Goal: Transaction & Acquisition: Purchase product/service

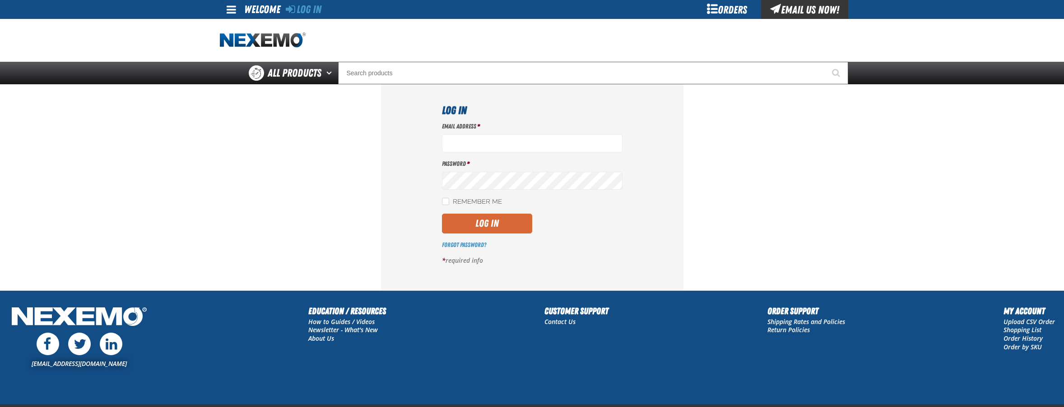
type input "bperkins03@vtaig.com"
click at [475, 224] on button "Log In" at bounding box center [487, 224] width 90 height 20
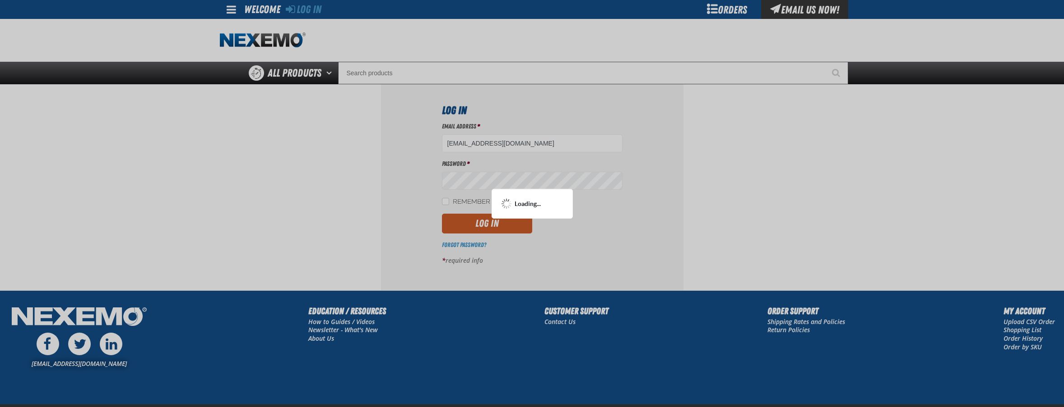
click at [369, 75] on div at bounding box center [532, 203] width 1064 height 407
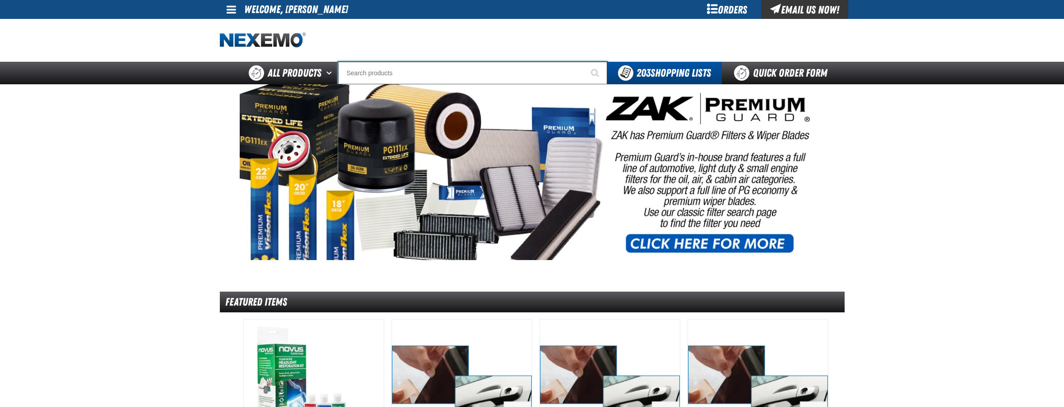
click at [391, 73] on input "Search" at bounding box center [472, 73] width 269 height 23
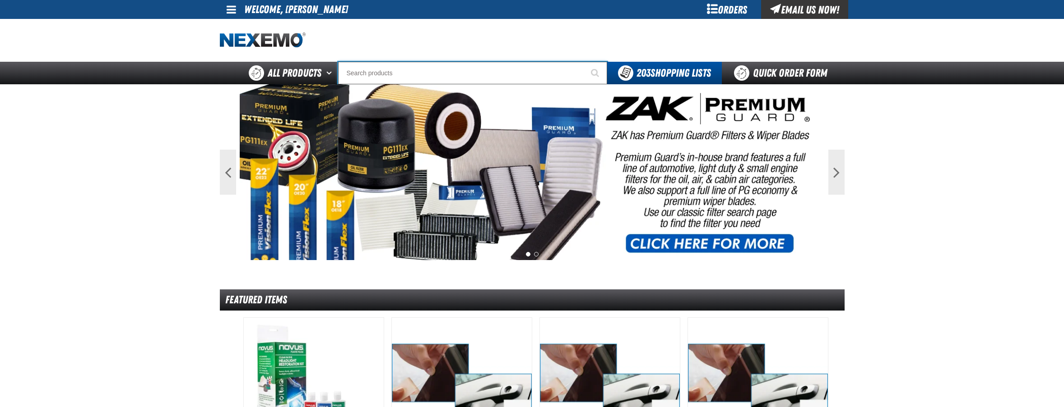
click at [411, 70] on input "Search" at bounding box center [472, 73] width 269 height 23
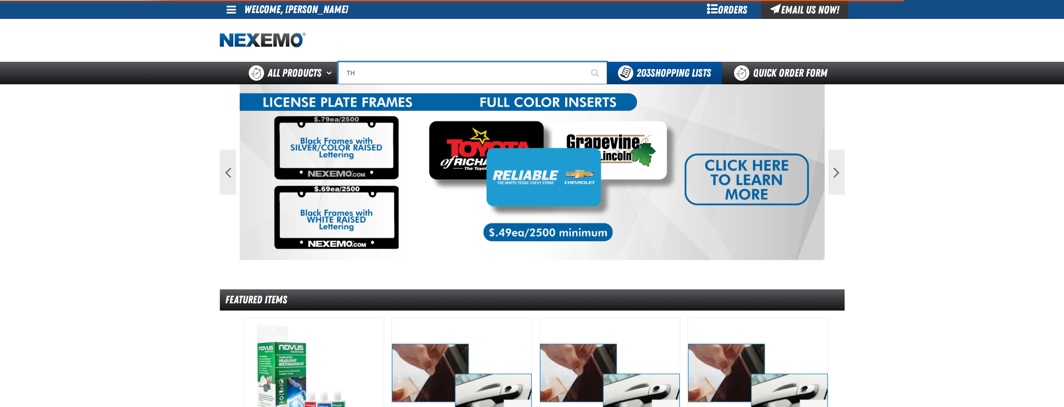
type input "THO"
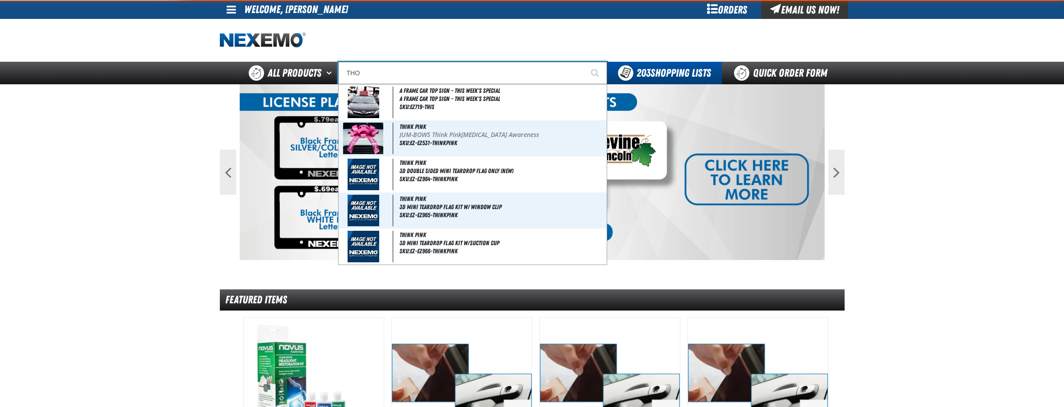
type input "THOr's Hammer"
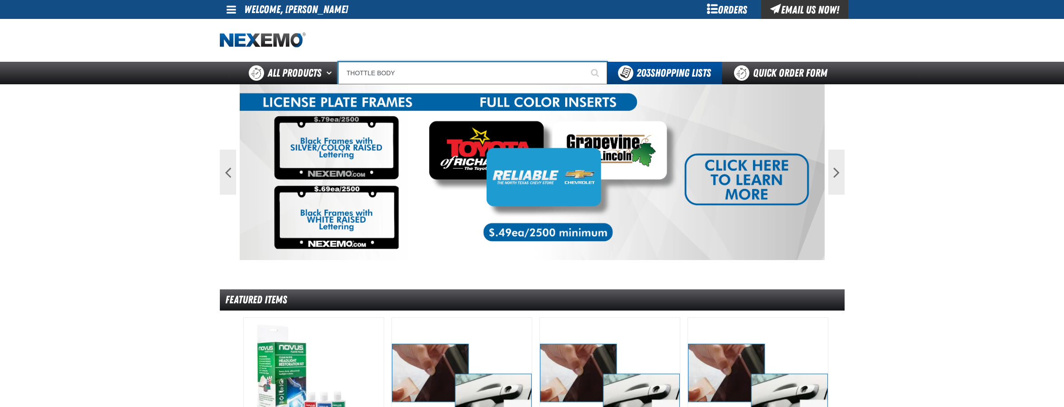
type input "THOTTLE BODY"
click at [584, 62] on button "Start Searching" at bounding box center [595, 73] width 23 height 23
click at [593, 72] on span "Start Searching" at bounding box center [595, 73] width 8 height 9
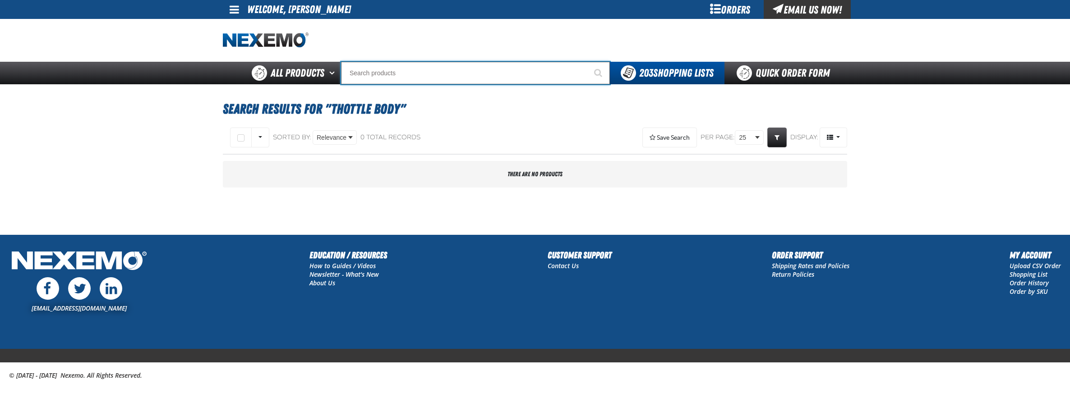
click at [421, 72] on input "Search" at bounding box center [475, 73] width 269 height 23
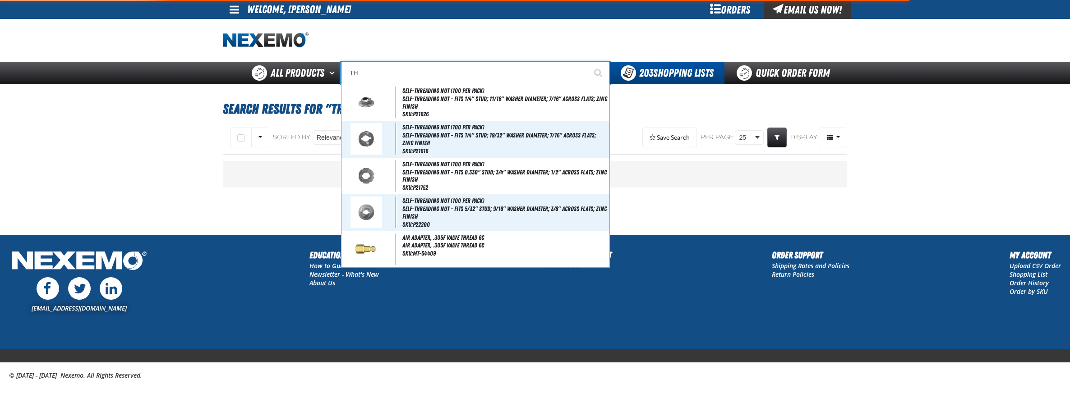
type input "T"
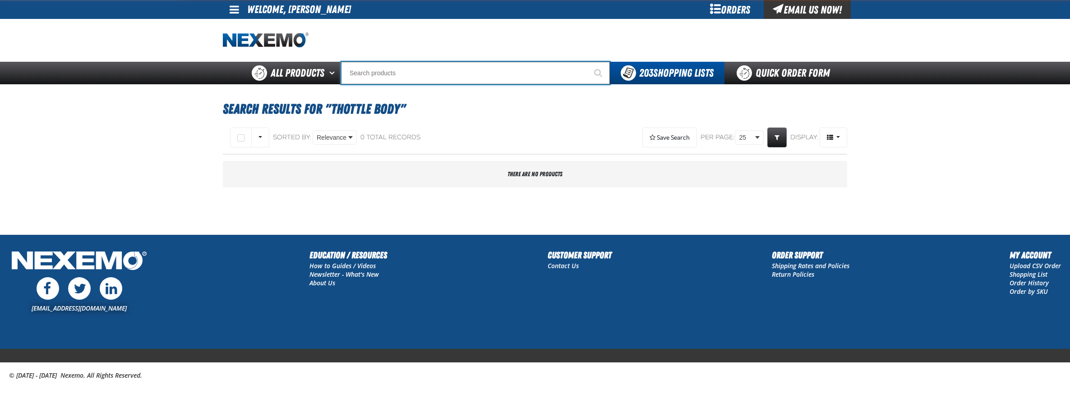
type input "C"
type input "C Alkaline Battery 1.5 Volt (12 per pack)"
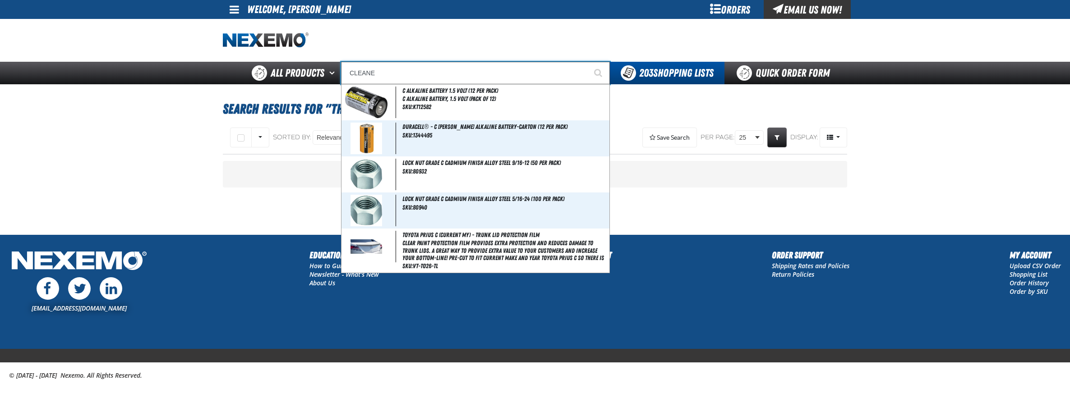
type input "CLEANER"
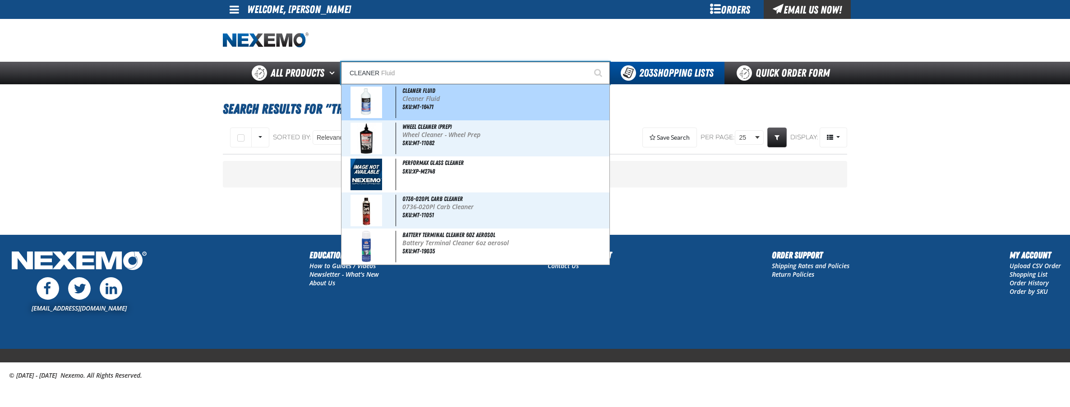
type input "CLEANER Fluid"
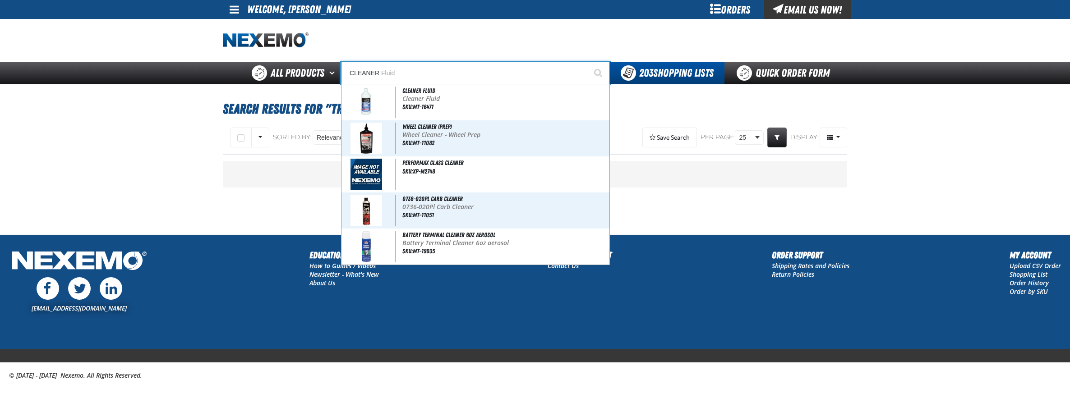
drag, startPoint x: 519, startPoint y: 70, endPoint x: 351, endPoint y: 75, distance: 168.4
click at [351, 75] on input "CLEANER" at bounding box center [475, 73] width 269 height 23
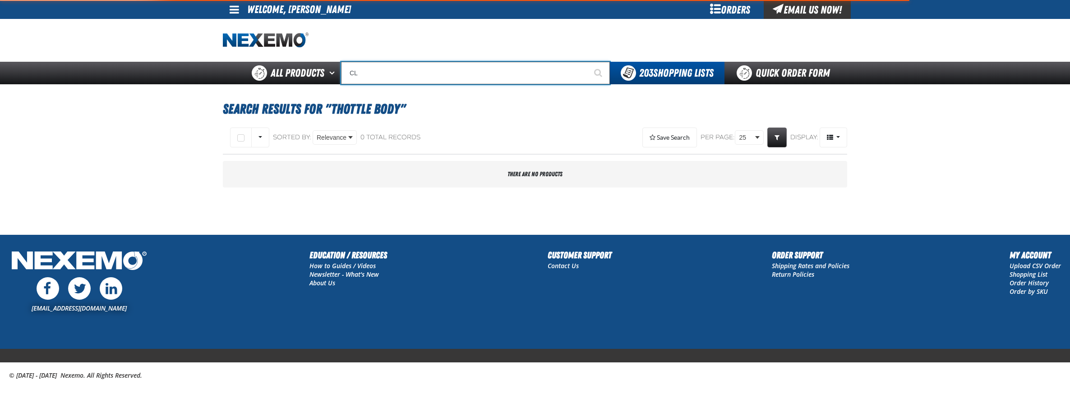
type input "CLE"
type input "CLEARANCE"
type input "CLEA"
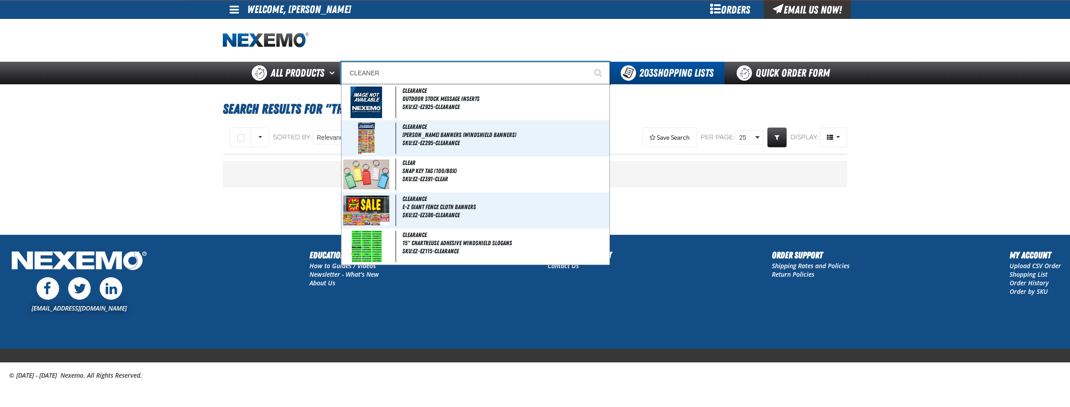
type input "CLEANER"
click at [588, 62] on button "Start Searching" at bounding box center [599, 73] width 23 height 23
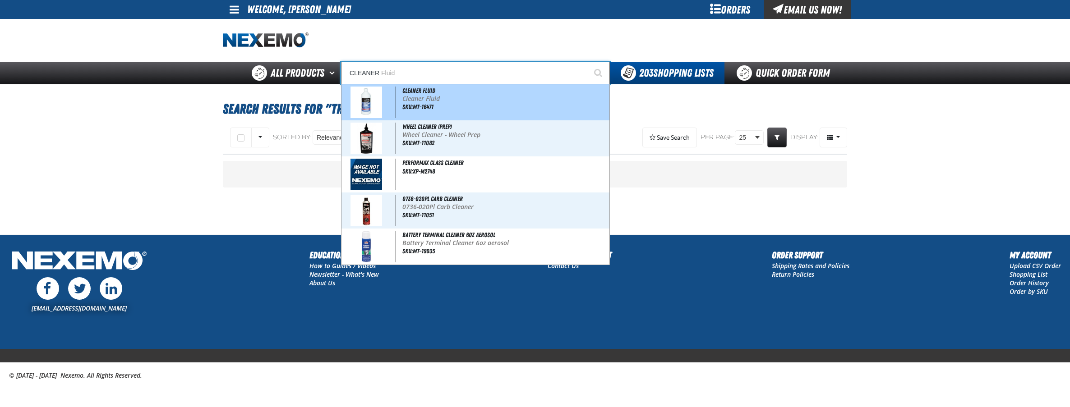
type input "CLEANER Fluid"
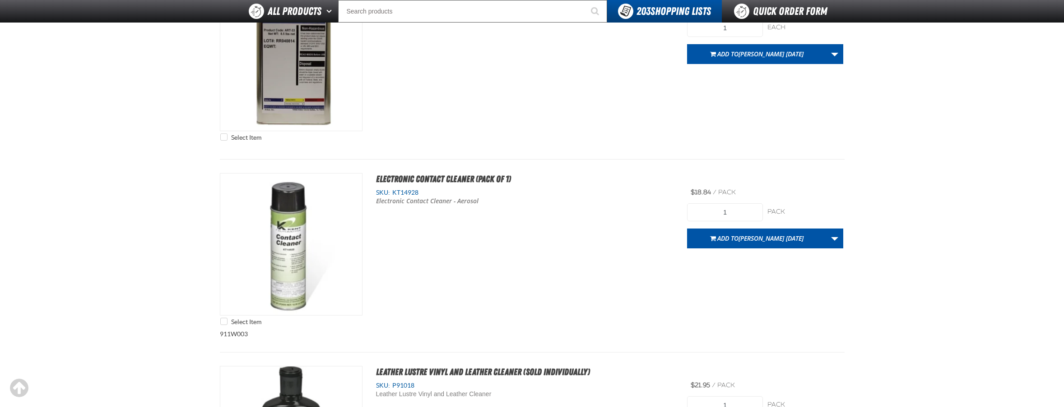
scroll to position [1449, 0]
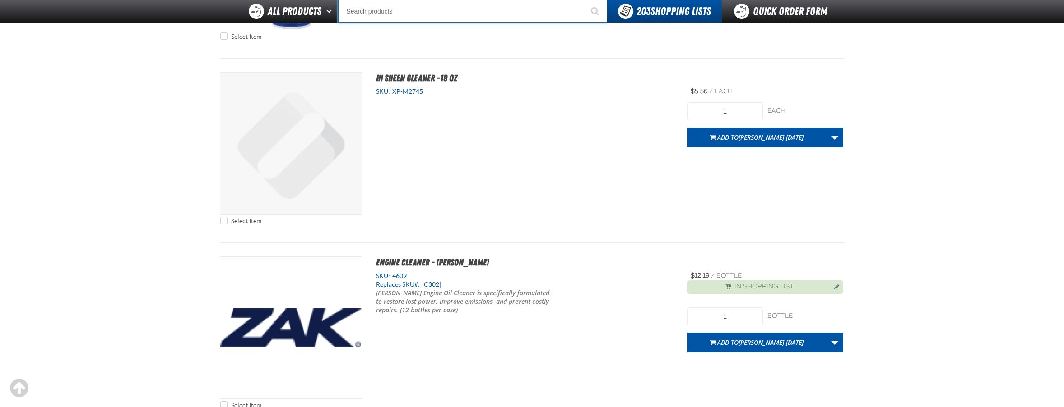
click at [384, 6] on input "Search" at bounding box center [472, 11] width 269 height 23
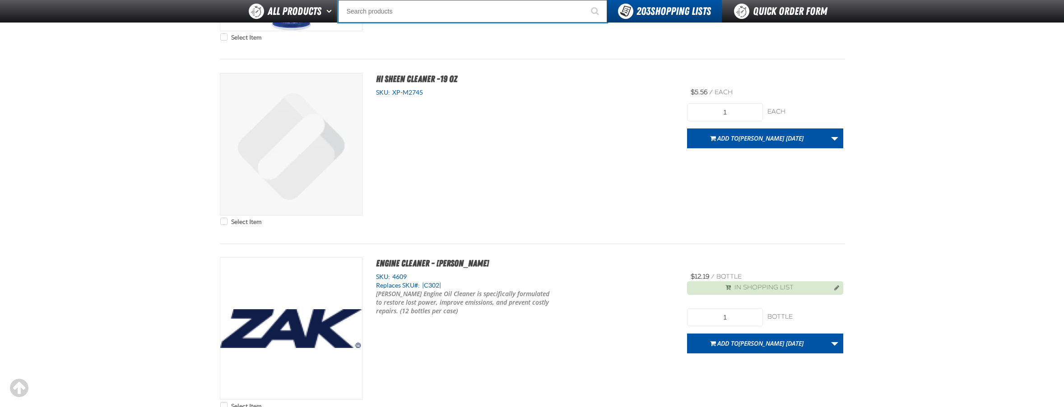
scroll to position [995, 0]
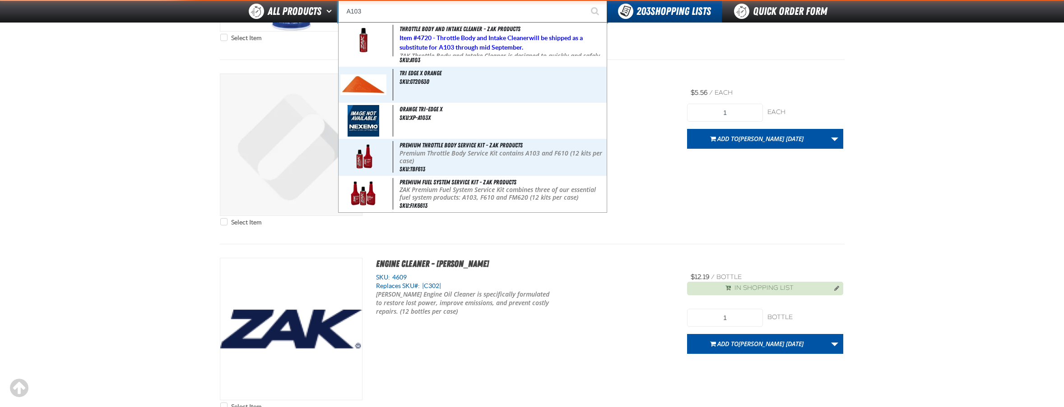
click at [584, 0] on button "Start Searching" at bounding box center [595, 11] width 23 height 23
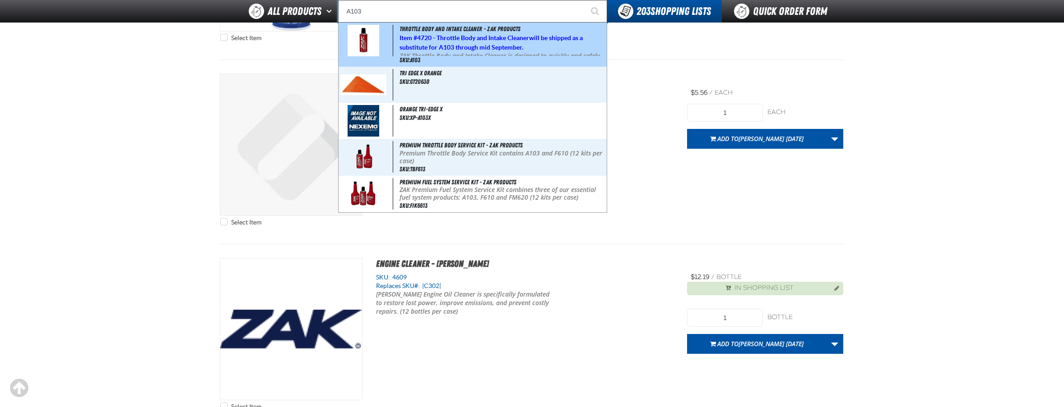
click at [446, 38] on strong "4720 - Throttle Body and Intake Cleaner" at bounding box center [473, 37] width 112 height 7
type input "Throttle Body and Intake Cleaner - ZAK Products"
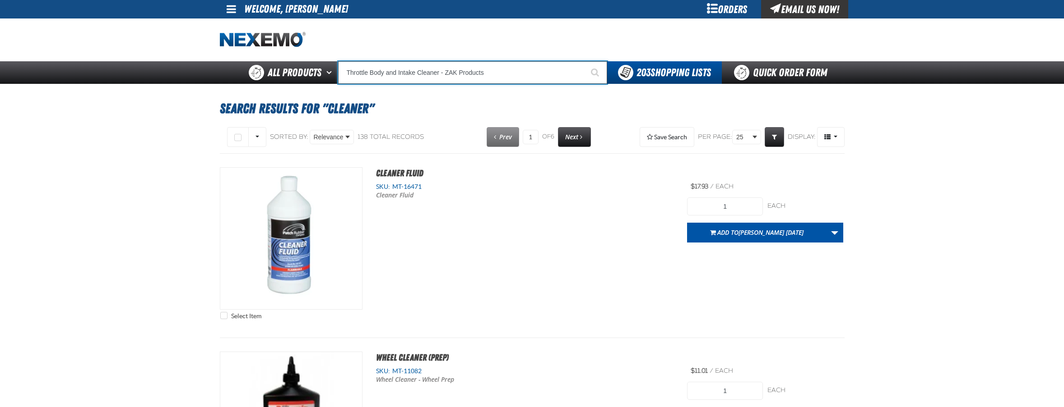
scroll to position [0, 0]
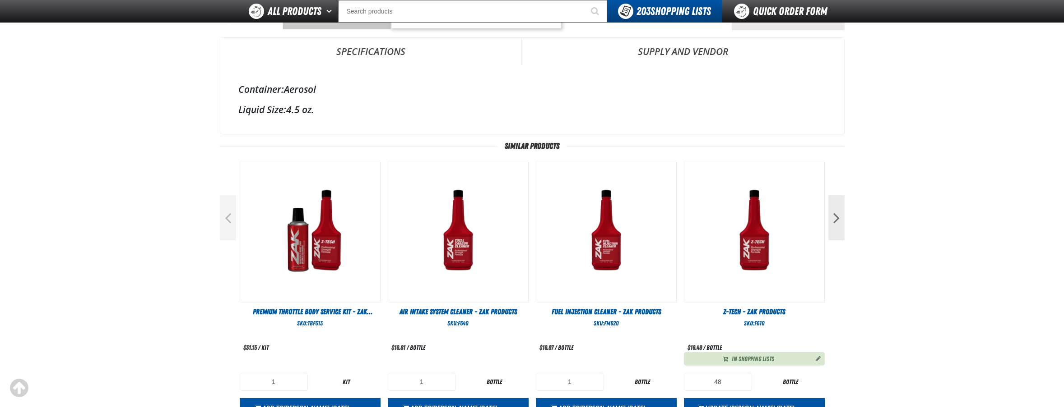
scroll to position [248, 0]
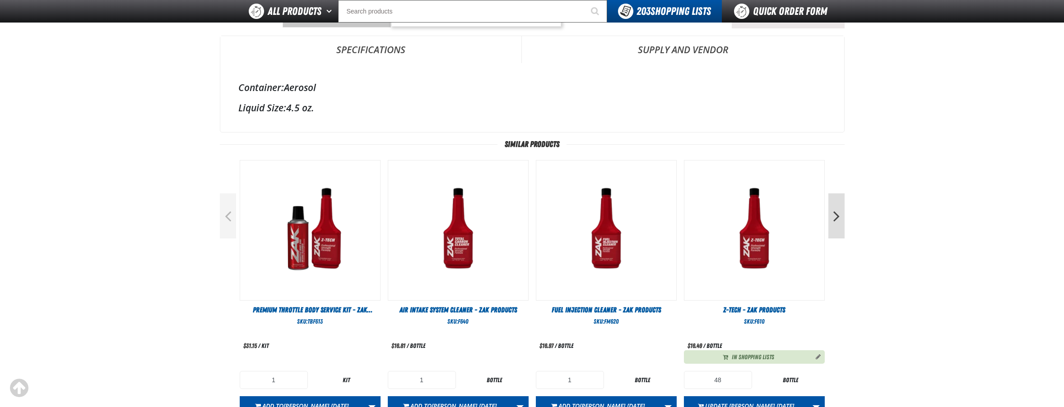
click at [842, 220] on button "Next" at bounding box center [836, 216] width 16 height 45
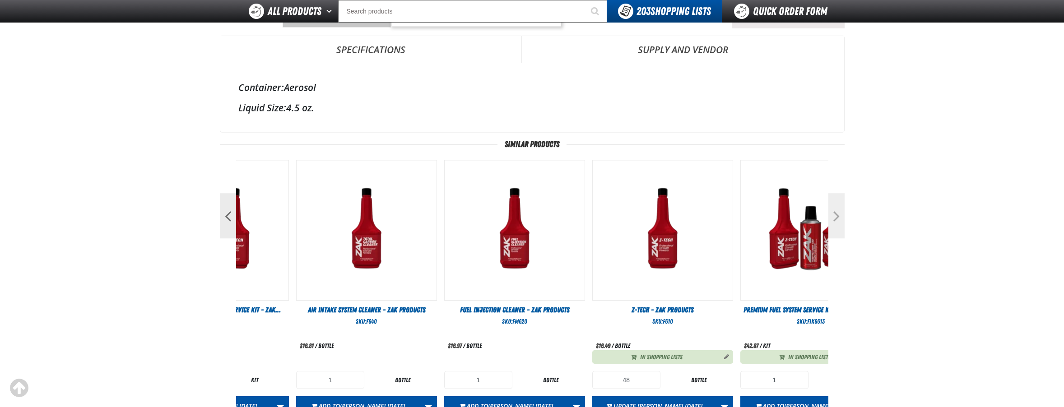
click at [842, 220] on button "Next" at bounding box center [836, 216] width 16 height 45
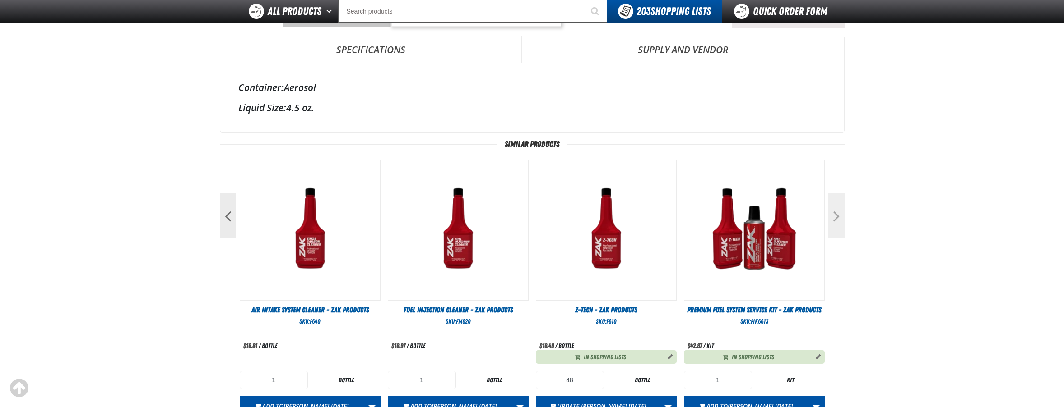
click at [842, 220] on button "Next" at bounding box center [836, 216] width 16 height 45
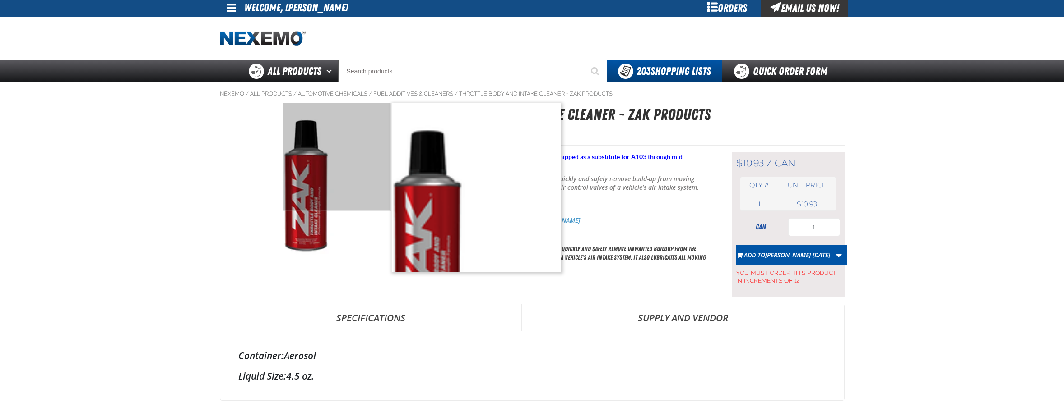
scroll to position [0, 0]
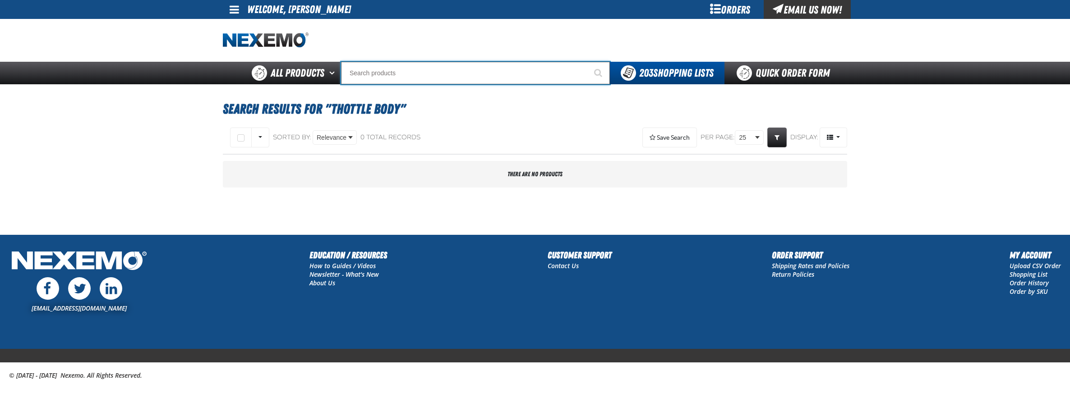
click at [455, 76] on input "Search" at bounding box center [475, 73] width 269 height 23
type input "T"
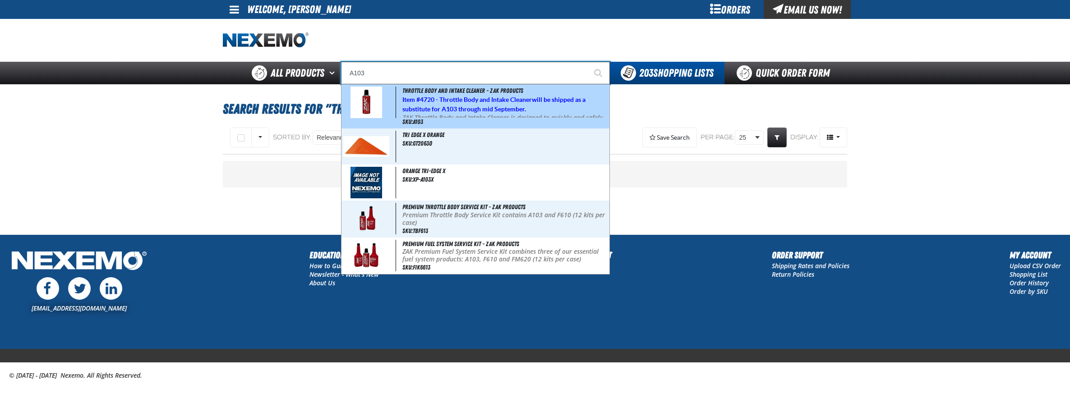
click at [449, 97] on strong "4720 - Throttle Body and Intake Cleaner" at bounding box center [476, 99] width 112 height 7
type input "Throttle Body and Intake Cleaner - ZAK Products"
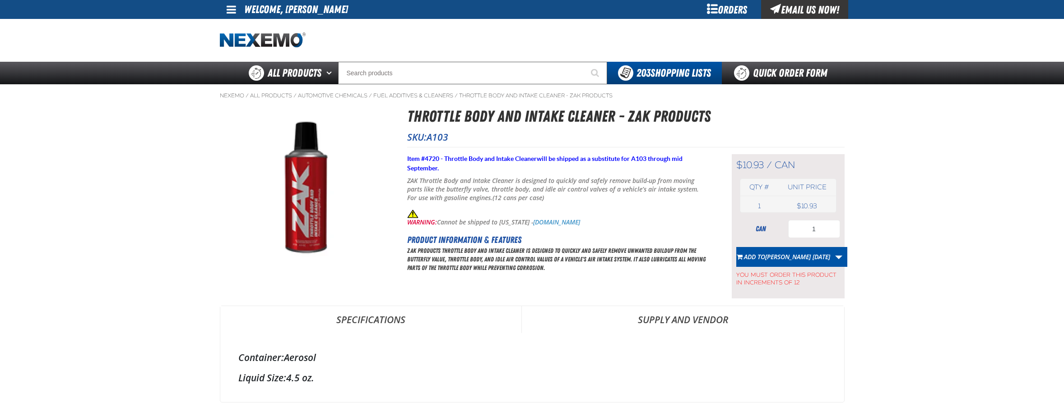
drag, startPoint x: 467, startPoint y: 139, endPoint x: 407, endPoint y: 139, distance: 60.0
click at [407, 139] on p "SKU: A103" at bounding box center [625, 137] width 437 height 13
click at [826, 231] on input "1" at bounding box center [814, 229] width 52 height 18
type input "12"
click at [833, 259] on link "More Actions" at bounding box center [838, 257] width 17 height 20
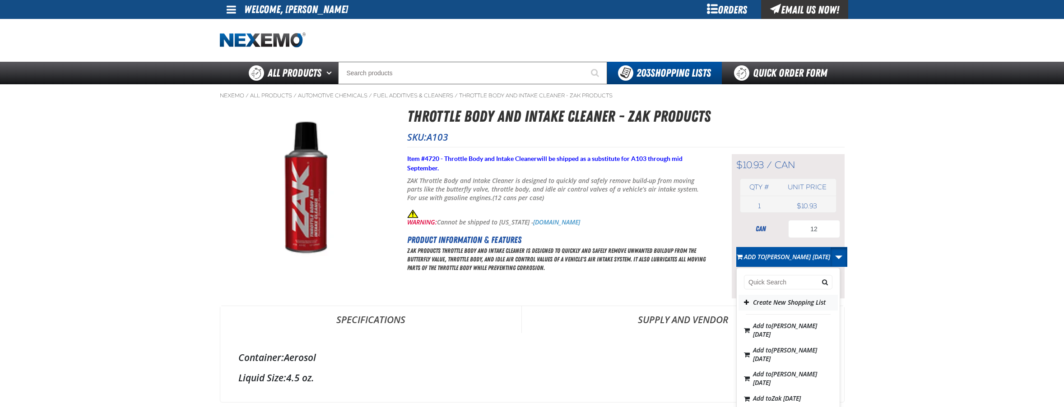
click at [773, 304] on button "Create New Shopping List" at bounding box center [787, 303] width 99 height 16
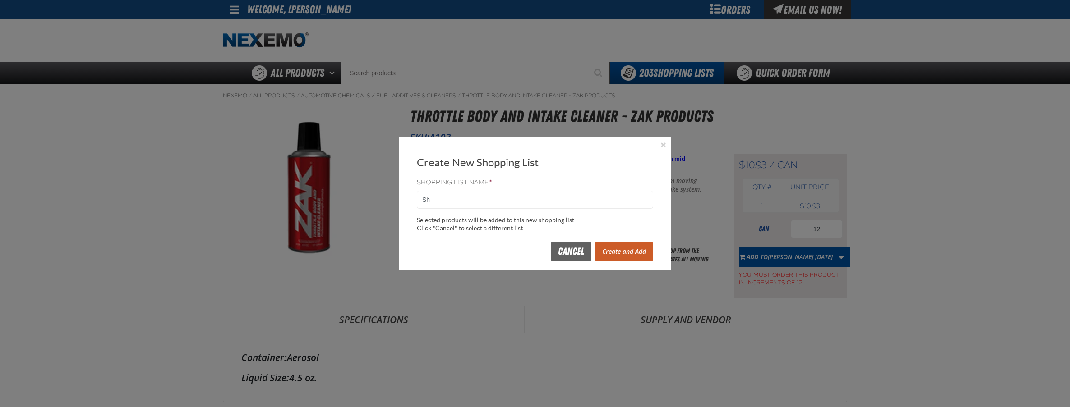
type input "S"
type input "TOYOTA NEW"
click at [615, 249] on button "Create and Add" at bounding box center [624, 252] width 58 height 20
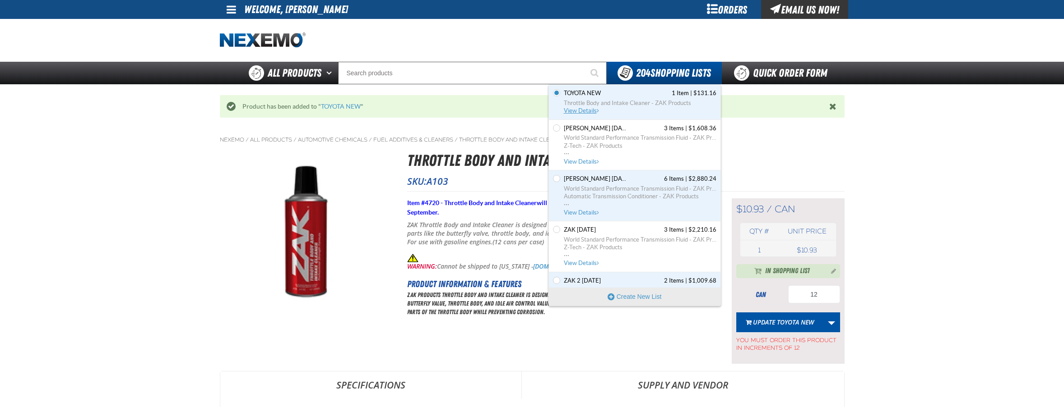
click at [589, 109] on span "View Details" at bounding box center [582, 110] width 37 height 7
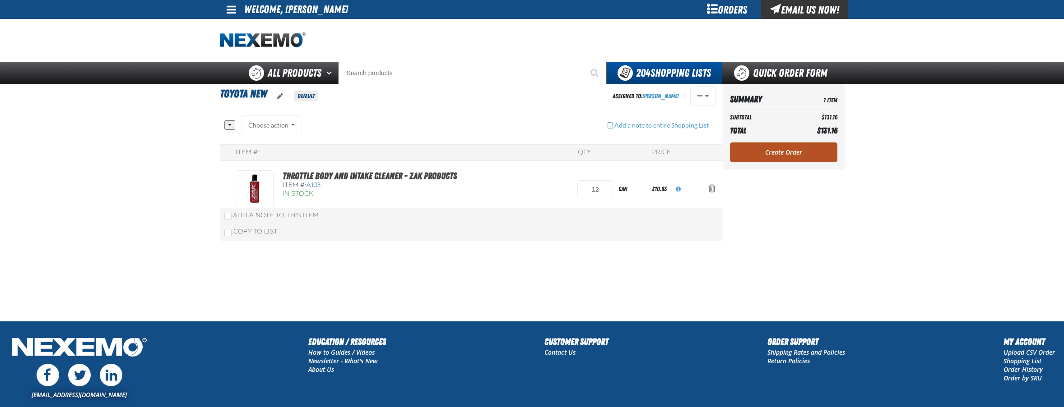
click at [782, 153] on link "Create Order" at bounding box center [783, 153] width 107 height 20
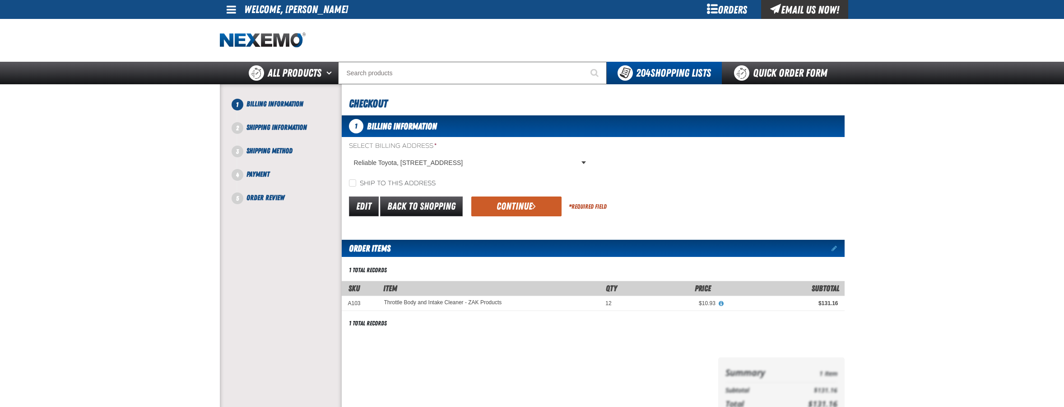
click at [376, 177] on div "Select Billing Address * Reliable Toyota, [STREET_ADDRESS] Reliable Toyota, [ST…" at bounding box center [593, 165] width 503 height 46
click at [375, 183] on label "Ship to this address" at bounding box center [392, 184] width 87 height 9
click at [356, 183] on input "Ship to this address" at bounding box center [352, 183] width 7 height 7
checkbox input "true"
click at [499, 217] on button "Continue" at bounding box center [516, 207] width 90 height 20
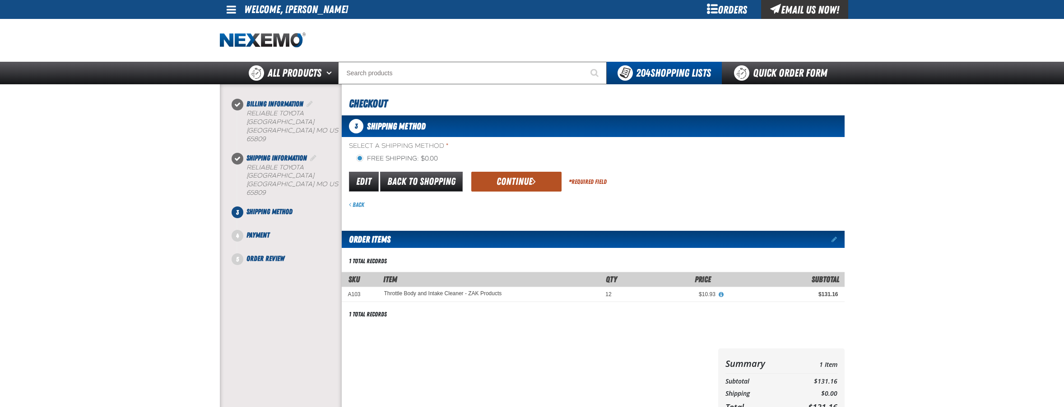
click at [514, 184] on button "Continue" at bounding box center [516, 182] width 90 height 20
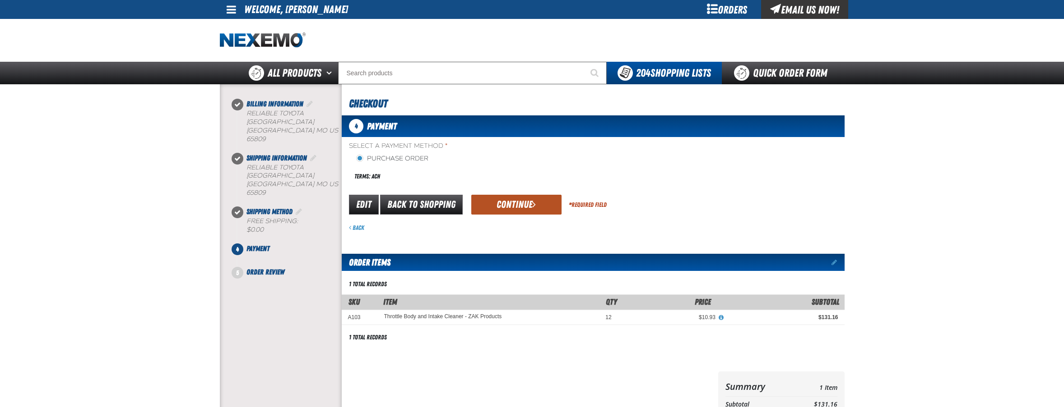
click at [516, 205] on button "Continue" at bounding box center [516, 205] width 90 height 20
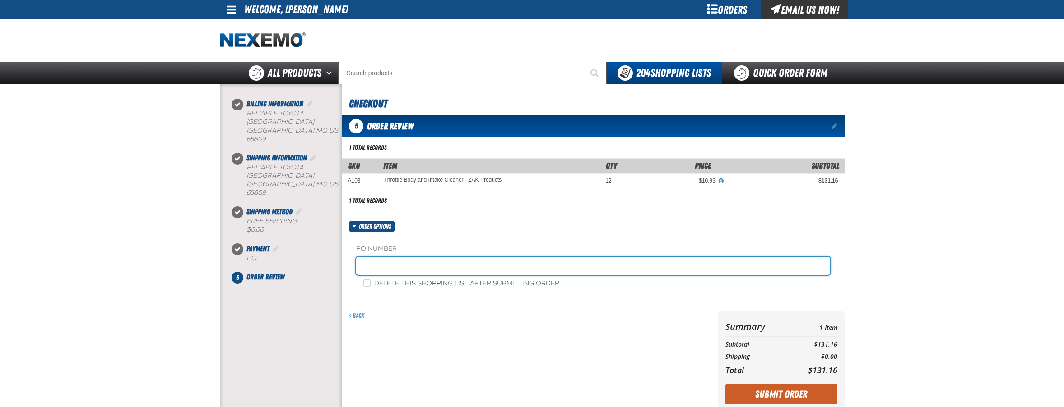
click at [407, 260] on input "text" at bounding box center [593, 266] width 474 height 18
click at [406, 257] on input "text" at bounding box center [593, 266] width 474 height 18
click at [406, 267] on input "text" at bounding box center [593, 266] width 474 height 18
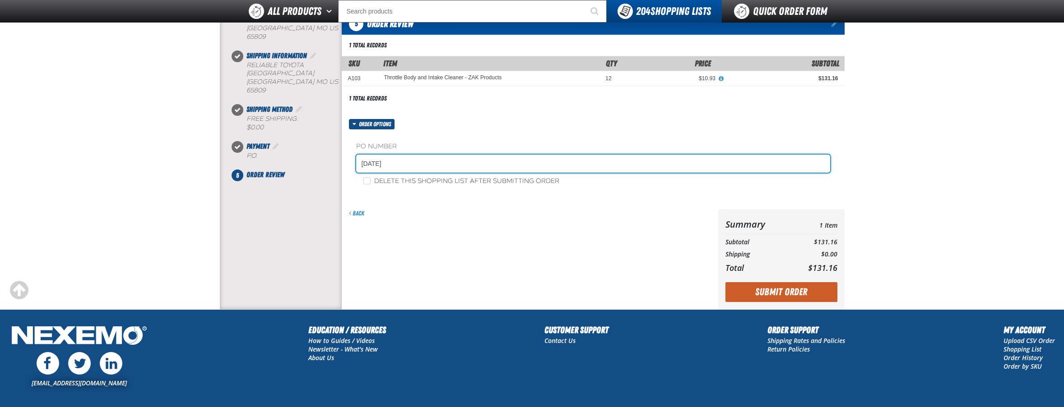
scroll to position [80, 0]
type input "24SEP25"
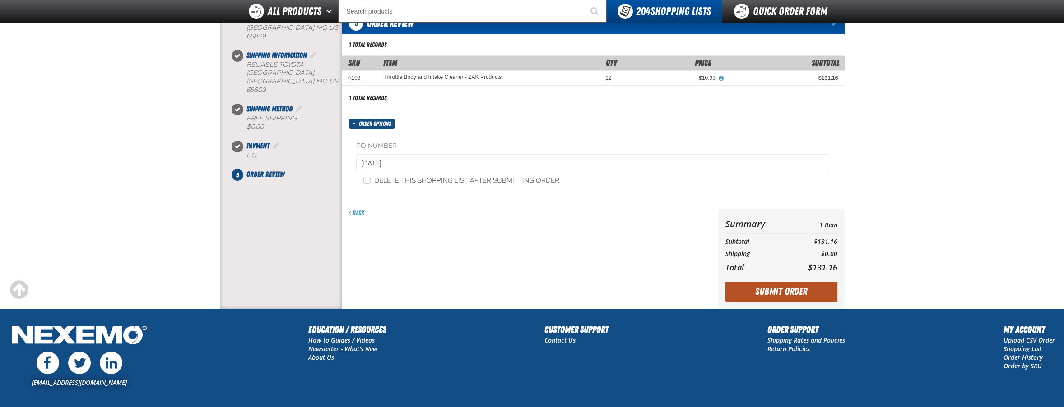
click at [789, 293] on button "Submit Order" at bounding box center [781, 292] width 112 height 20
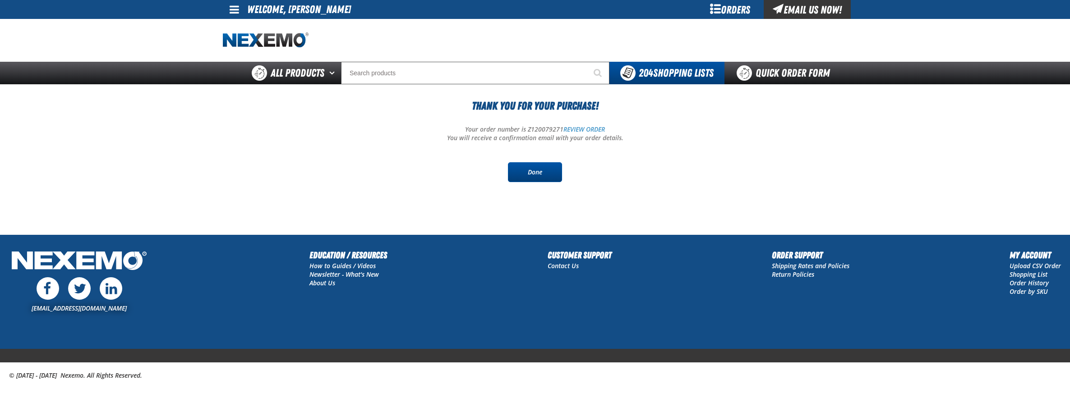
click at [533, 176] on link "Done" at bounding box center [535, 172] width 54 height 20
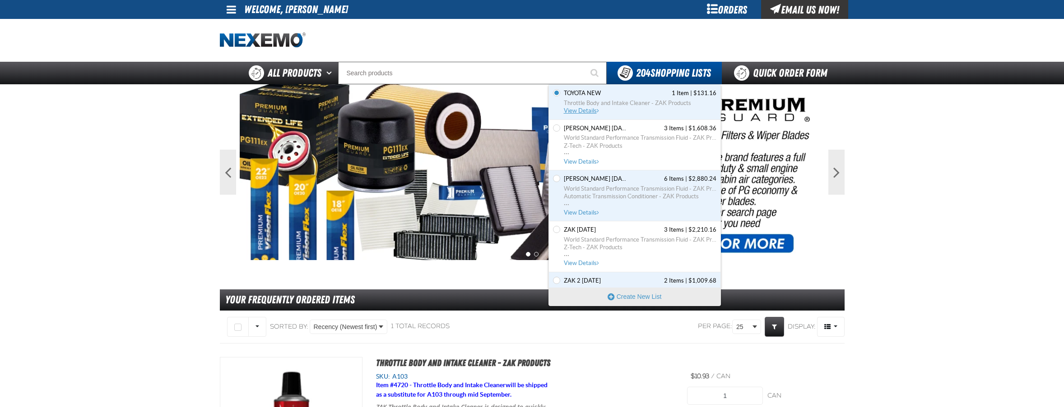
click at [597, 112] on span "TOYOTA NEW contains 1 item. Total cost is $131.16. Click to see all items, disc…" at bounding box center [598, 111] width 2 height 6
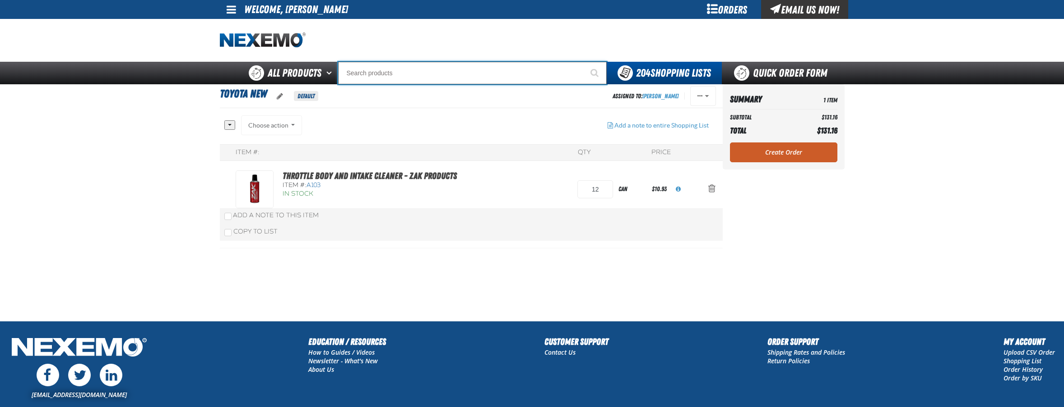
click at [397, 81] on input "Search" at bounding box center [472, 73] width 268 height 23
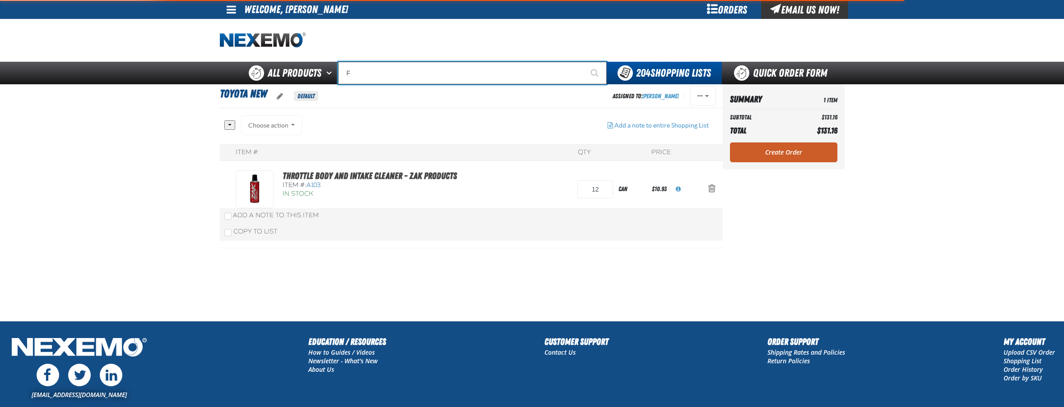
type input "FI"
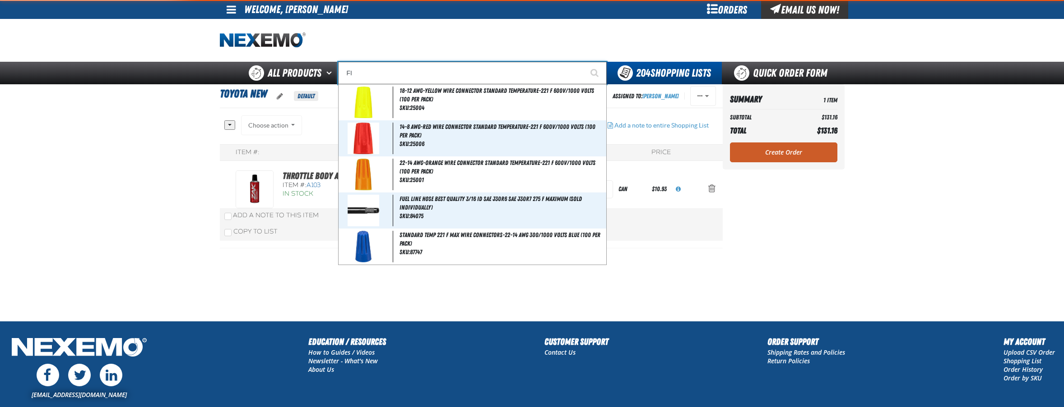
type input "FIAT"
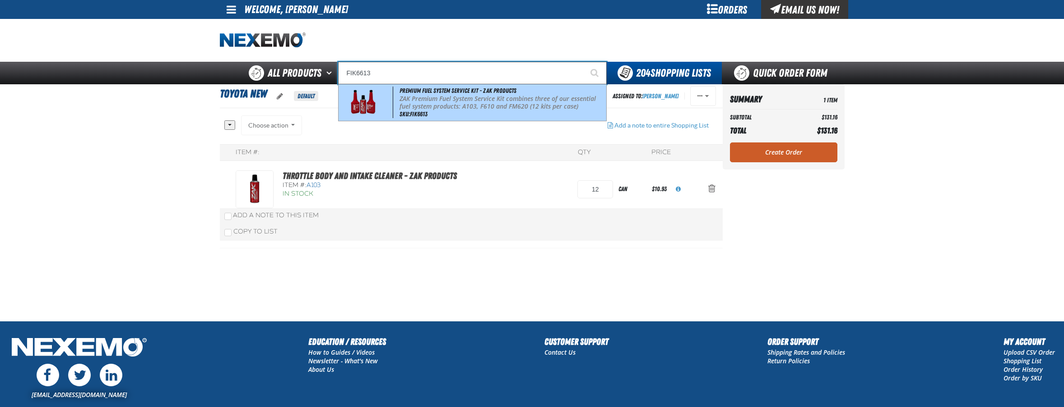
click at [491, 107] on p "ZAK Premium Fuel System Service Kit combines three of our essential fuel system…" at bounding box center [501, 102] width 205 height 15
type input "Premium Fuel System Service Kit - ZAK Products"
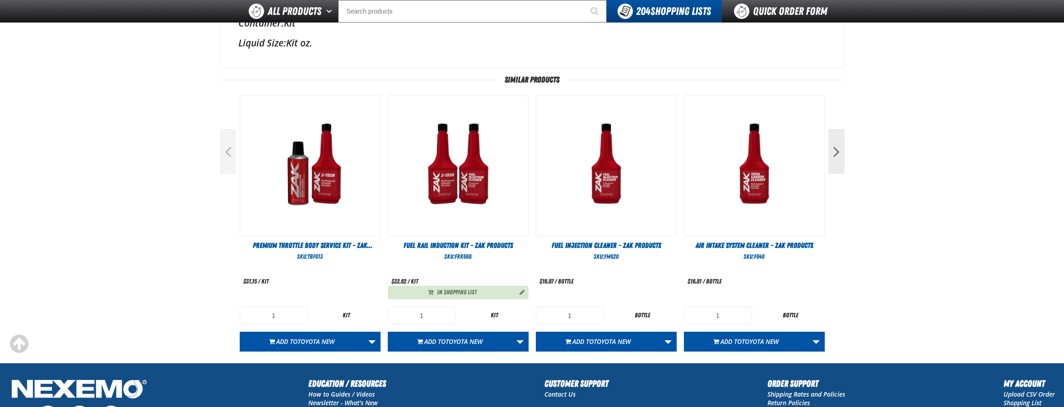
scroll to position [334, 0]
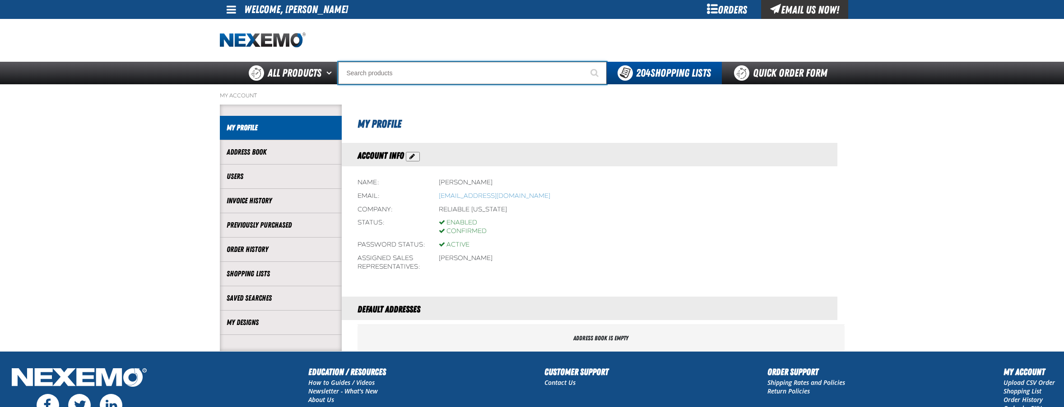
click at [386, 72] on input "Search" at bounding box center [472, 73] width 268 height 23
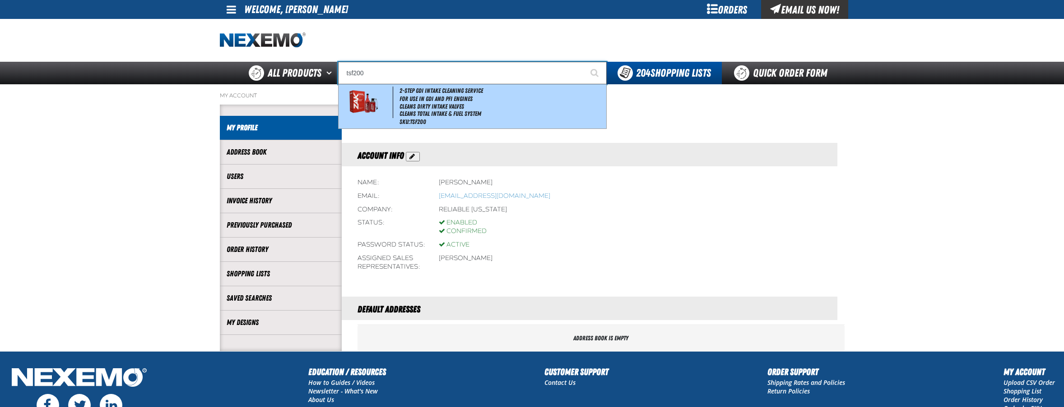
click at [445, 111] on li "Cleans Total Intake & Fuel System" at bounding box center [501, 114] width 205 height 8
type input "2-Step GDI Intake Cleaning Service"
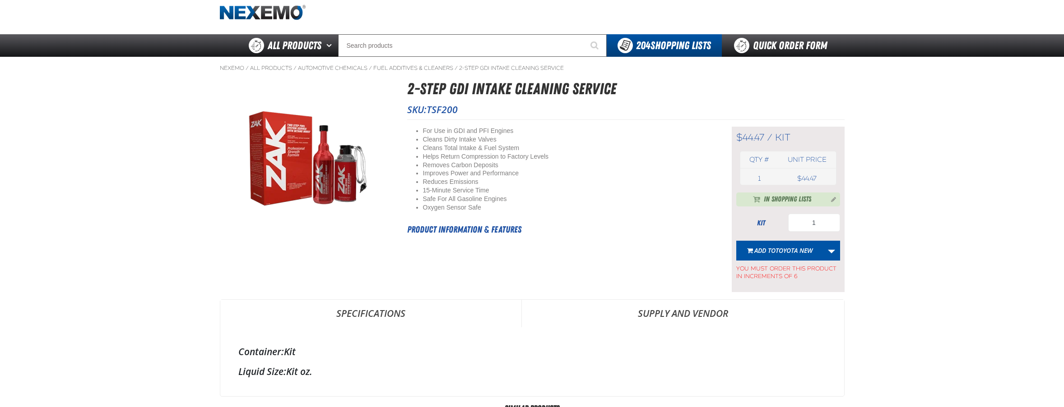
scroll to position [28, 0]
click at [479, 35] on input "Search" at bounding box center [472, 45] width 268 height 23
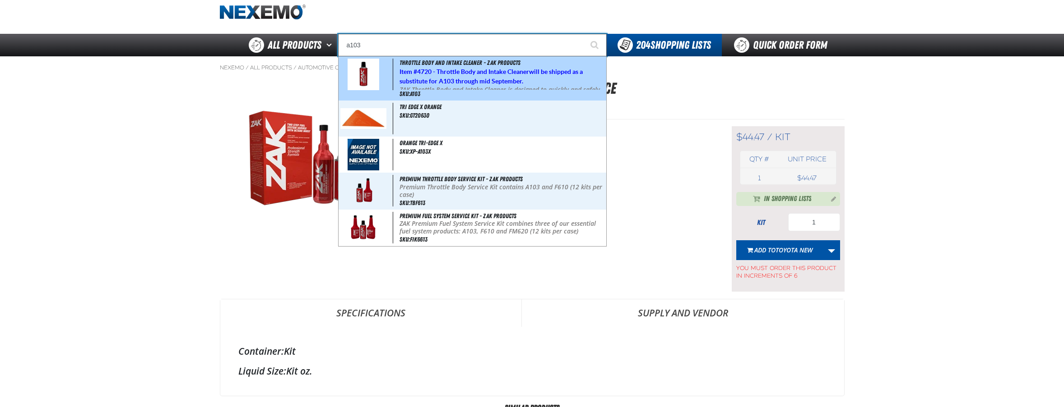
click at [481, 77] on span "Item # 4720 - Throttle Body and Intake Cleaner will be shipped as a substitute …" at bounding box center [490, 76] width 183 height 17
type input "Throttle Body and Intake Cleaner - ZAK Products"
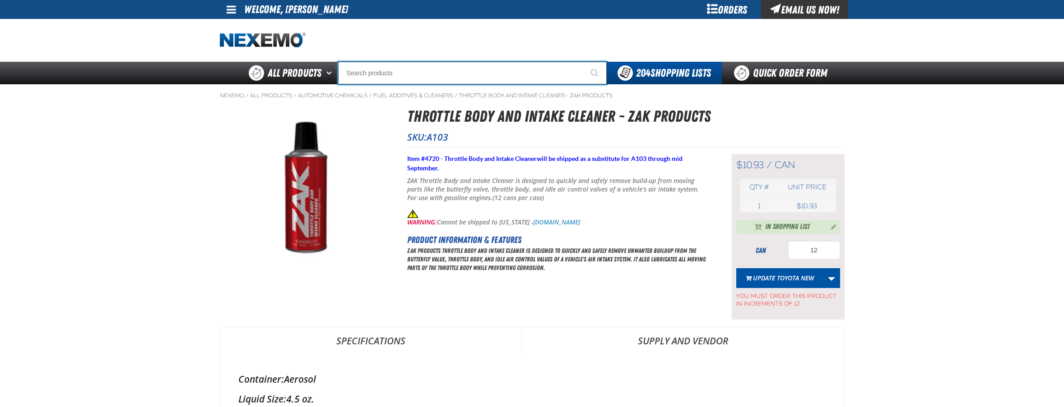
click at [517, 79] on input "Search" at bounding box center [472, 73] width 268 height 23
type input "t"
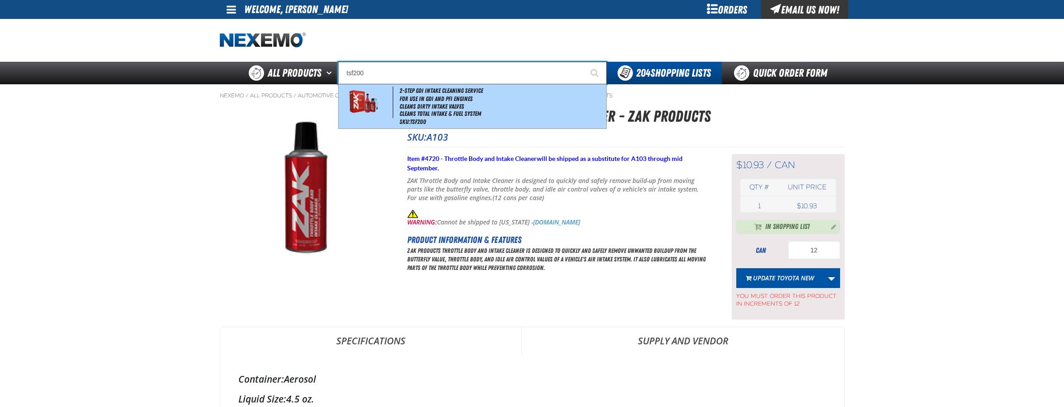
click at [425, 113] on li "Cleans Total Intake & Fuel System" at bounding box center [501, 114] width 205 height 8
type input "2-Step GDI Intake Cleaning Service"
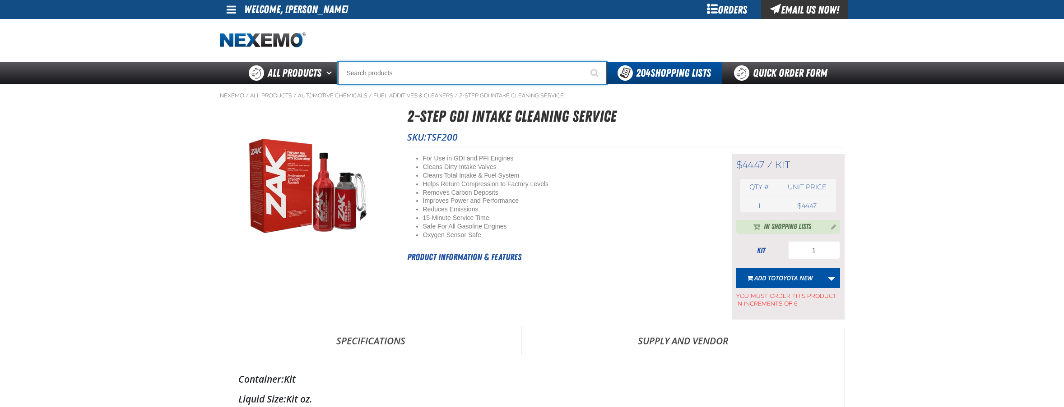
click at [375, 72] on input "Search" at bounding box center [472, 73] width 268 height 23
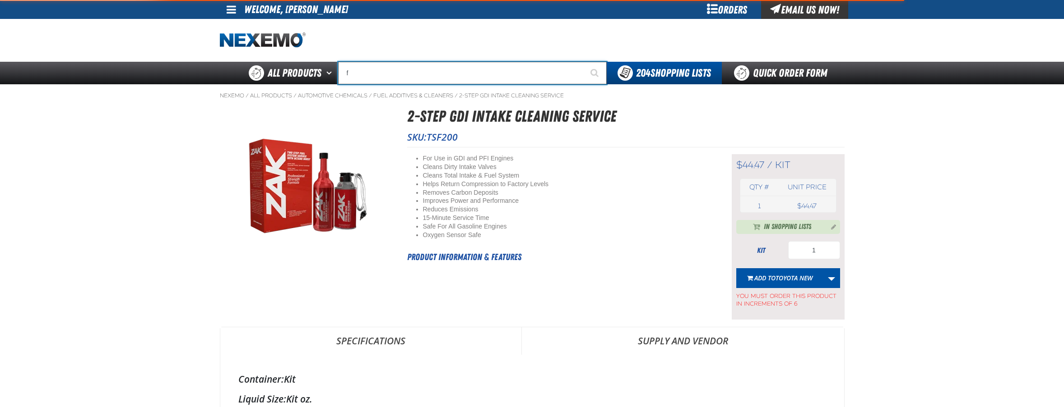
type input "fr"
type input "frOM"
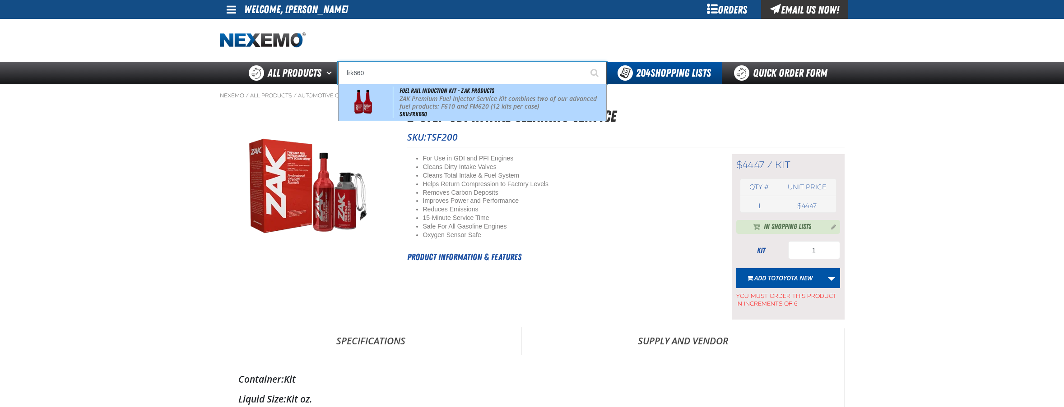
click at [495, 108] on p "ZAK Premium Fuel Injector Service Kit combines two of our advanced fuel product…" at bounding box center [501, 102] width 205 height 15
type input "Fuel Rail Induction Kit - ZAK Products"
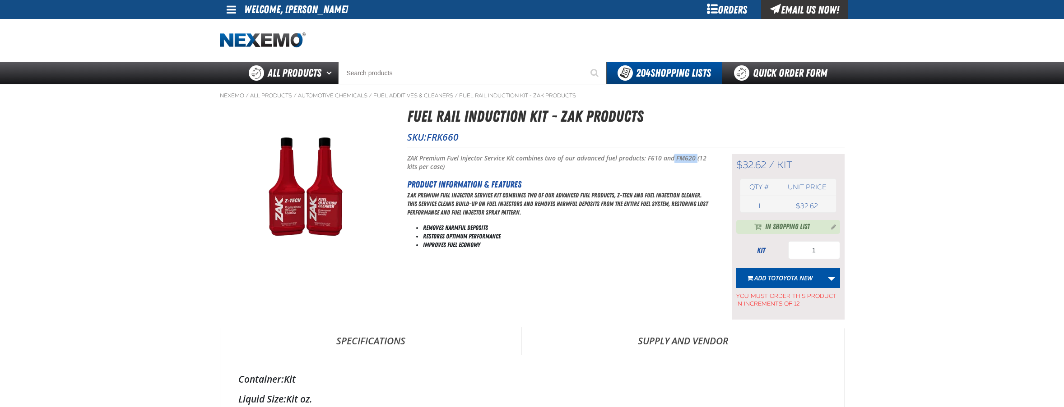
drag, startPoint x: 673, startPoint y: 160, endPoint x: 696, endPoint y: 161, distance: 22.6
click at [696, 161] on p "ZAK Premium Fuel Injector Service Kit combines two of our advanced fuel product…" at bounding box center [558, 162] width 302 height 17
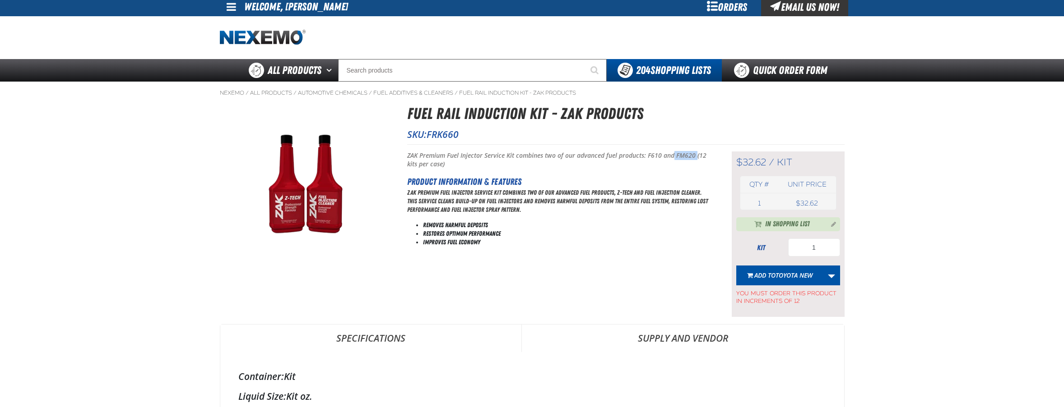
scroll to position [3, 0]
drag, startPoint x: 649, startPoint y: 156, endPoint x: 665, endPoint y: 156, distance: 15.3
click at [665, 156] on p "ZAK Premium Fuel Injector Service Kit combines two of our advanced fuel product…" at bounding box center [558, 159] width 302 height 17
drag, startPoint x: 677, startPoint y: 155, endPoint x: 697, endPoint y: 156, distance: 19.9
click at [697, 156] on p "ZAK Premium Fuel Injector Service Kit combines two of our advanced fuel product…" at bounding box center [558, 159] width 302 height 17
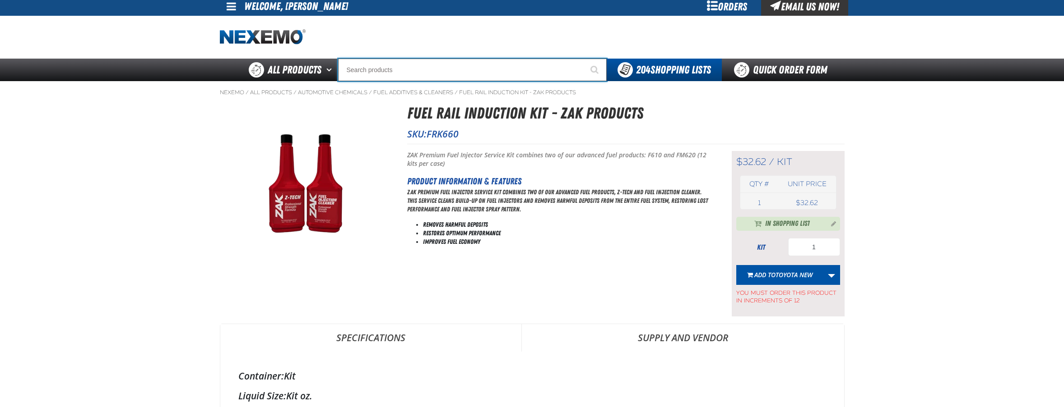
click at [412, 76] on input "Search" at bounding box center [472, 70] width 268 height 23
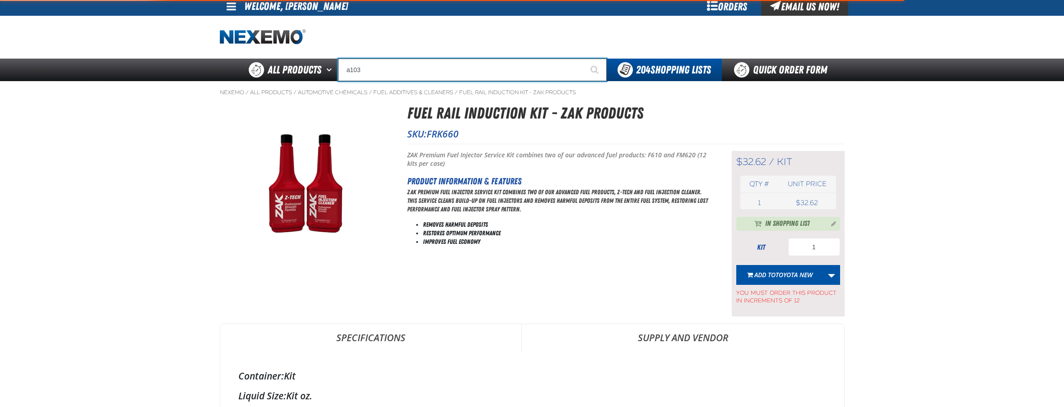
click at [584, 59] on button "Start Searching" at bounding box center [595, 70] width 23 height 23
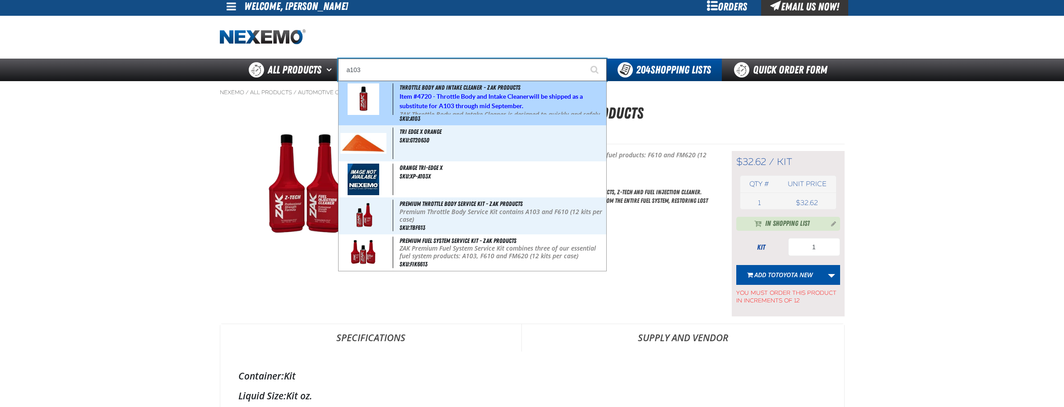
click at [470, 99] on strong "4720 - Throttle Body and Intake Cleaner" at bounding box center [473, 96] width 112 height 7
type input "Throttle Body and Intake Cleaner - ZAK Products"
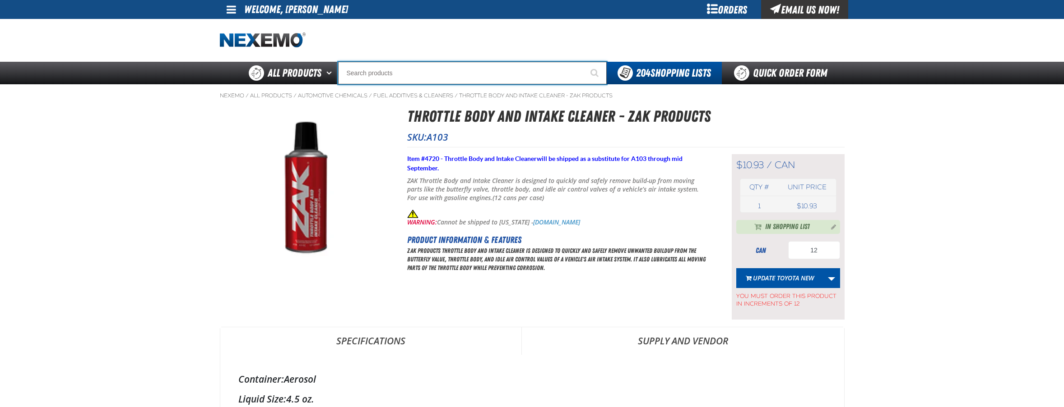
click at [444, 72] on input "Search" at bounding box center [472, 73] width 268 height 23
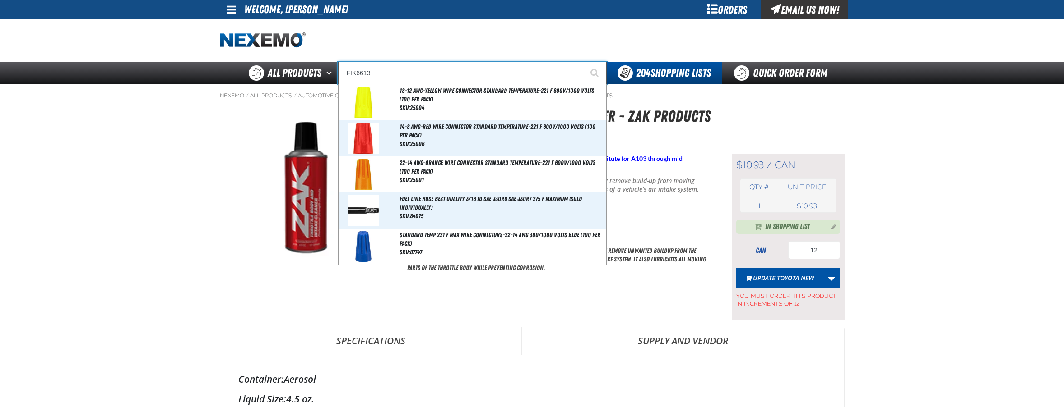
click at [584, 62] on button "Start Searching" at bounding box center [595, 73] width 23 height 23
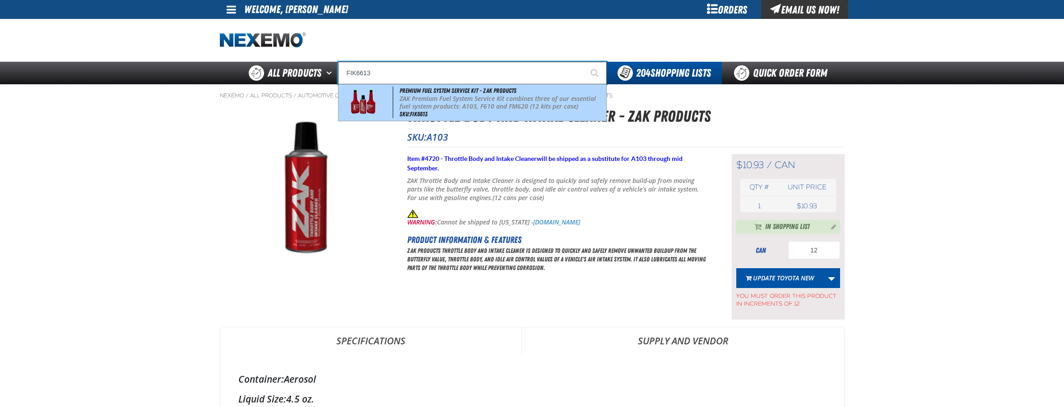
click at [493, 100] on p "ZAK Premium Fuel System Service Kit combines three of our essential fuel system…" at bounding box center [501, 102] width 205 height 15
type input "Premium Fuel System Service Kit - ZAK Products"
